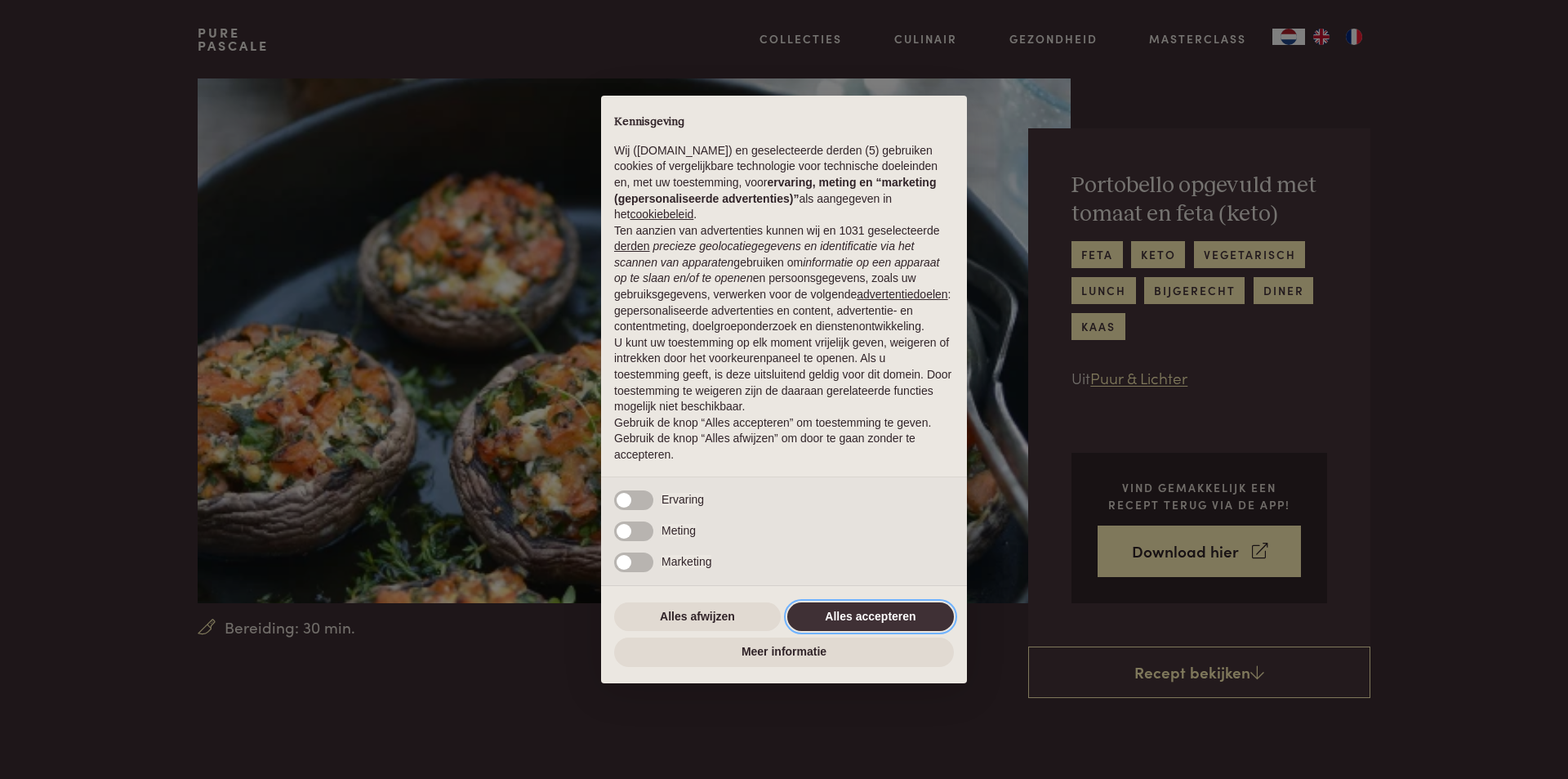
click at [904, 611] on button "Alles accepteren" at bounding box center [871, 617] width 166 height 30
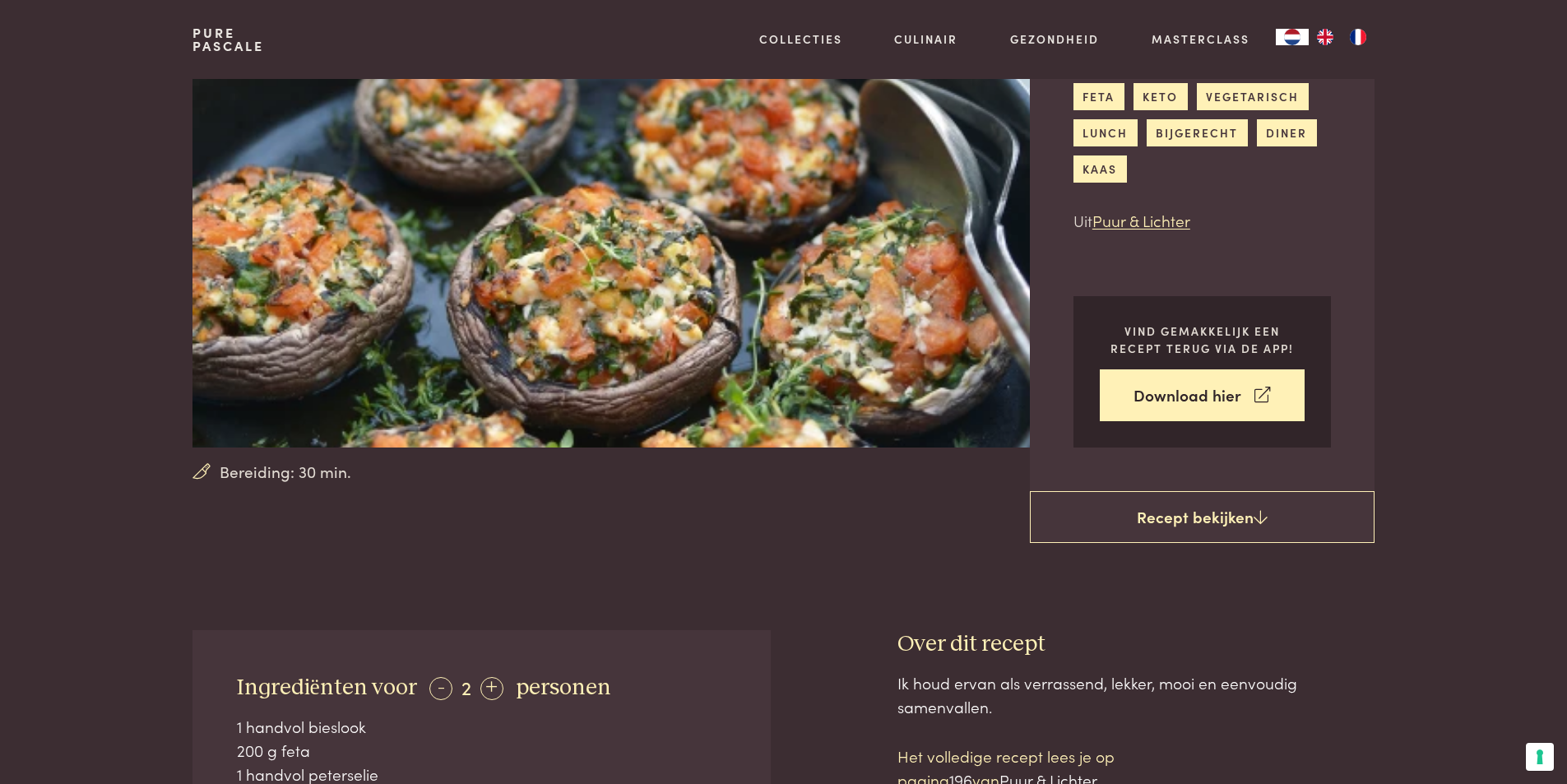
scroll to position [493, 0]
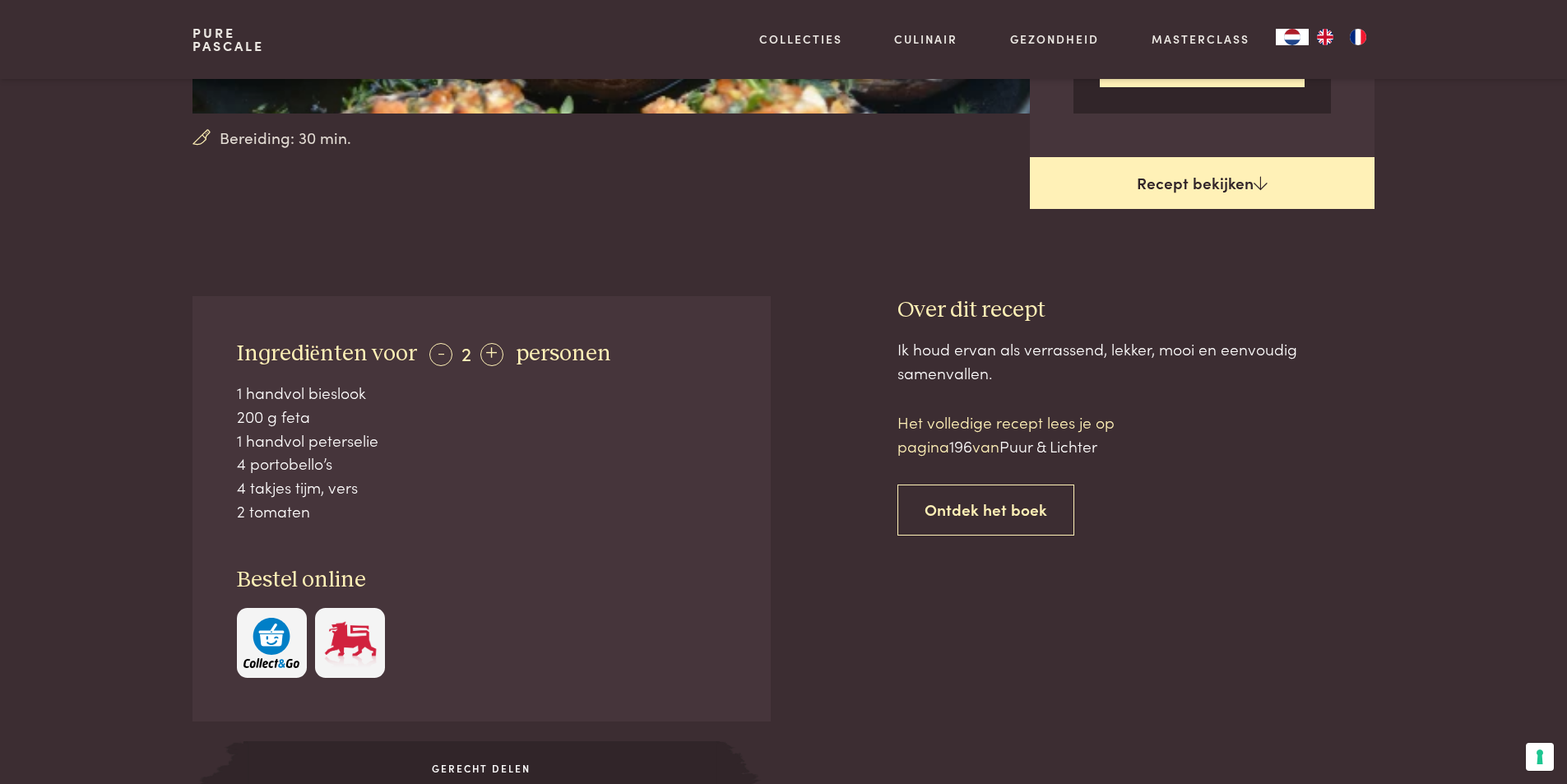
click at [1283, 186] on link "Recept bekijken" at bounding box center [1202, 184] width 345 height 53
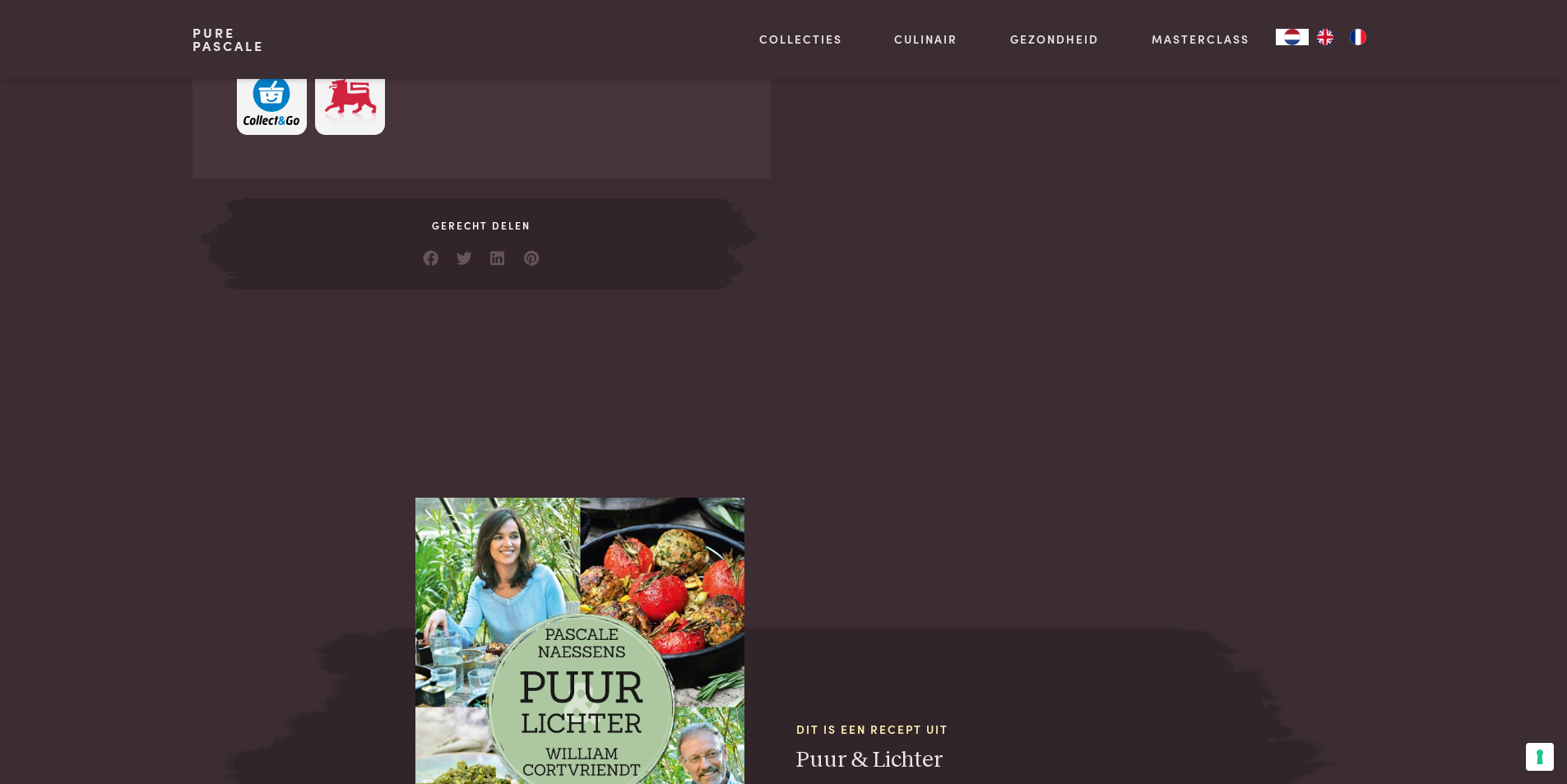
scroll to position [625, 0]
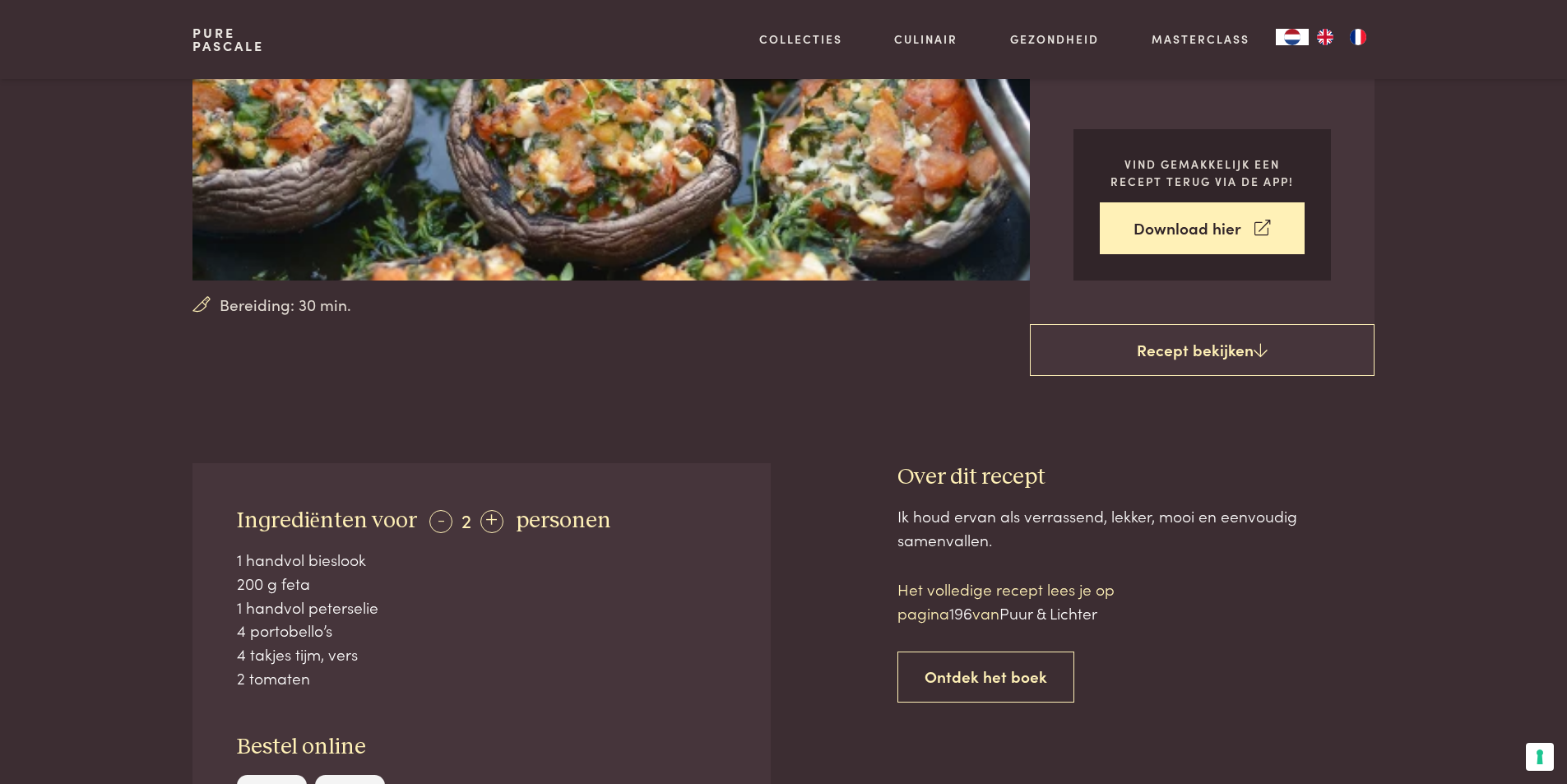
scroll to position [411, 0]
